Goal: Task Accomplishment & Management: Complete application form

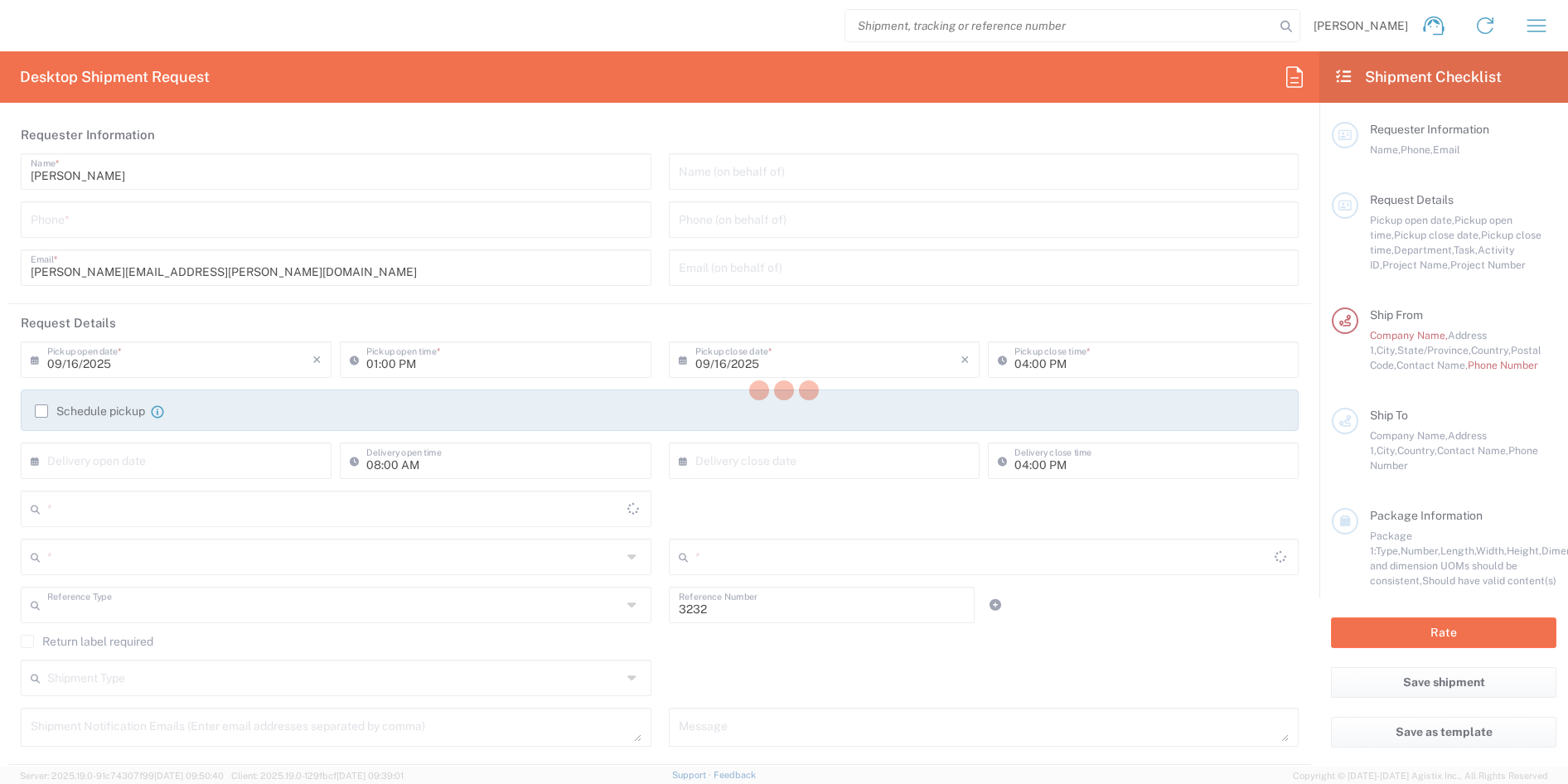
type input "Department"
type input "[US_STATE]"
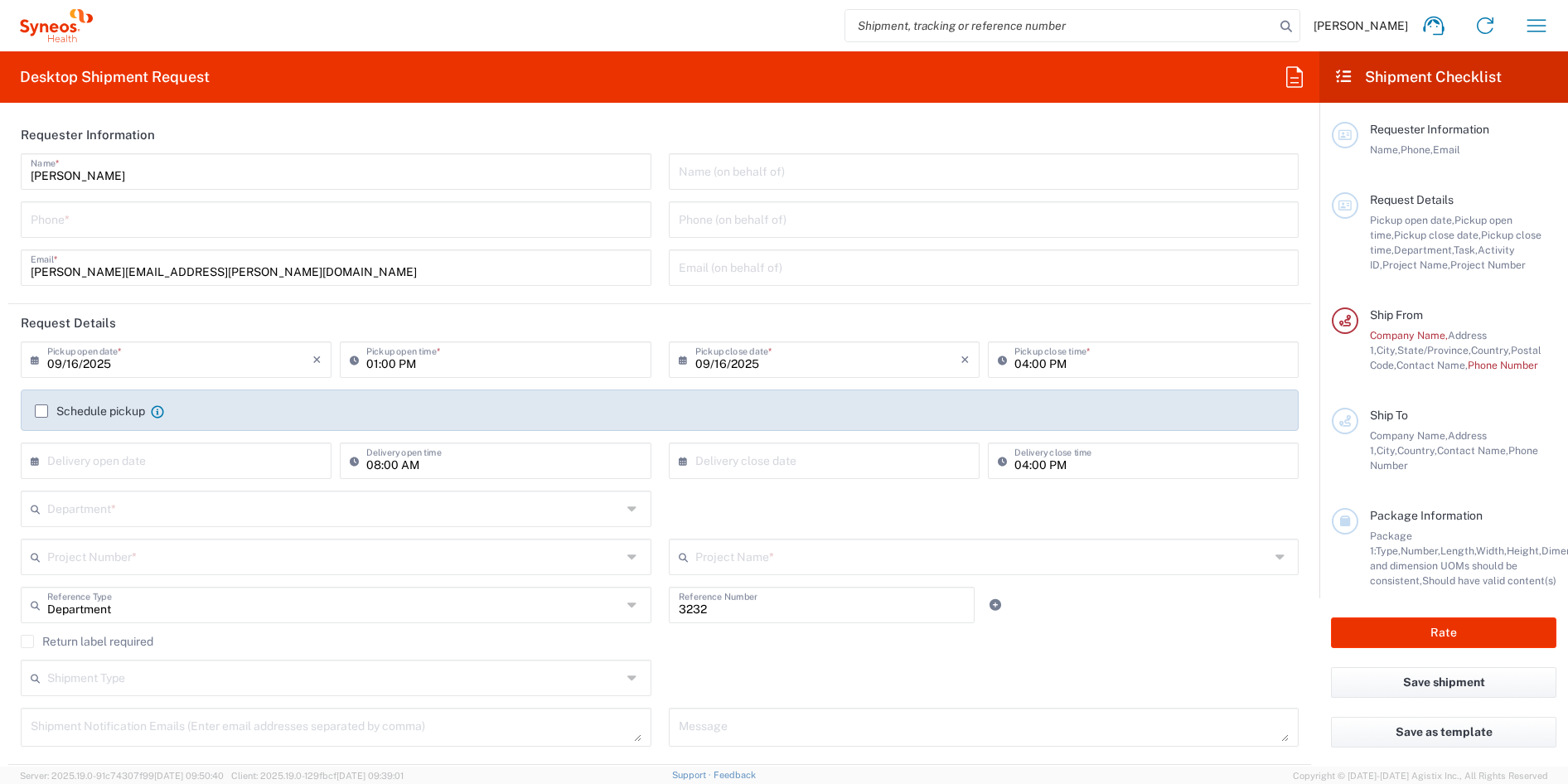
type input "[GEOGRAPHIC_DATA]"
type input "Syneos Health, LLC-[GEOGRAPHIC_DATA] [GEOGRAPHIC_DATA] [GEOGRAPHIC_DATA]"
